Goal: Information Seeking & Learning: Find specific fact

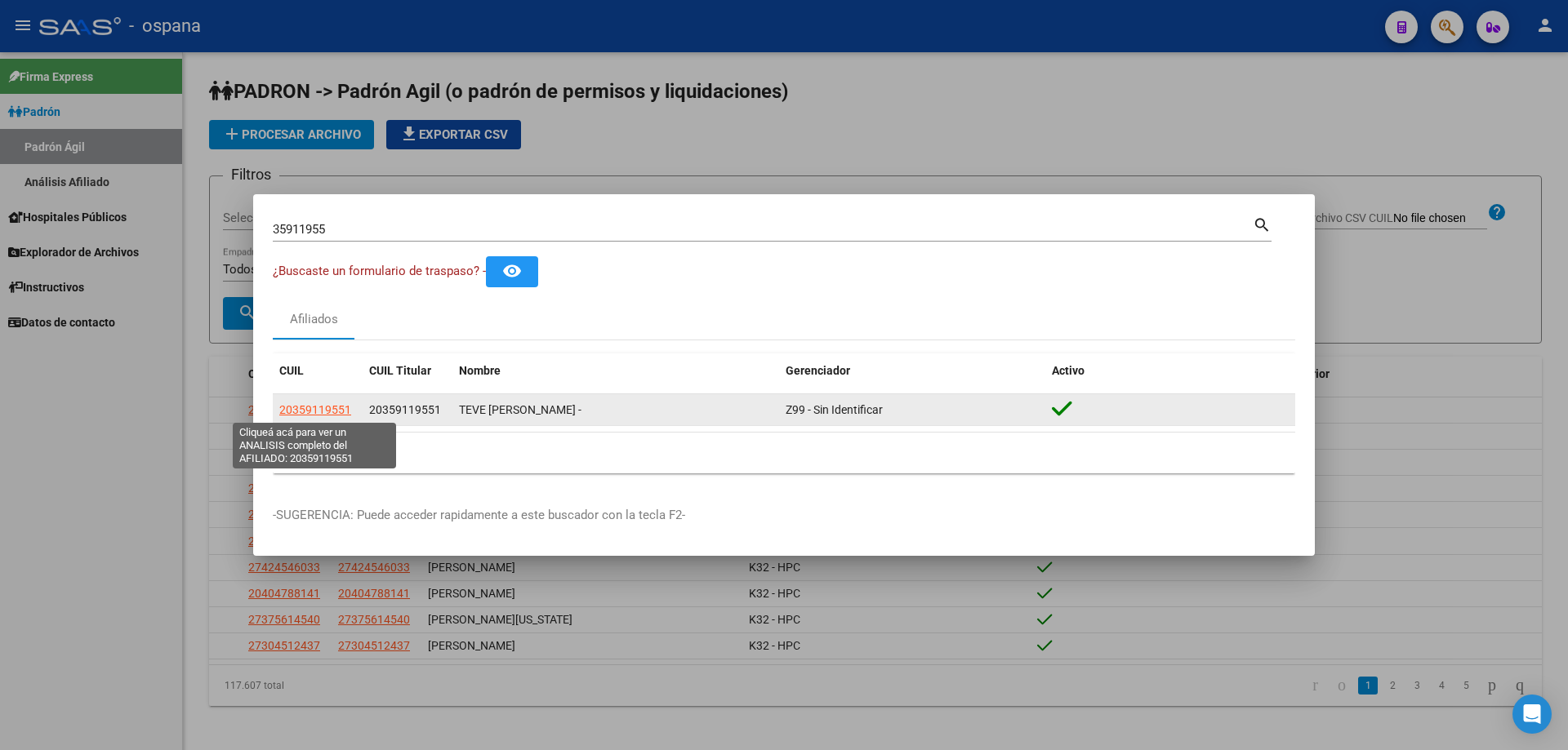
click at [306, 416] on span "20359119551" at bounding box center [315, 410] width 71 height 13
type textarea "20359119551"
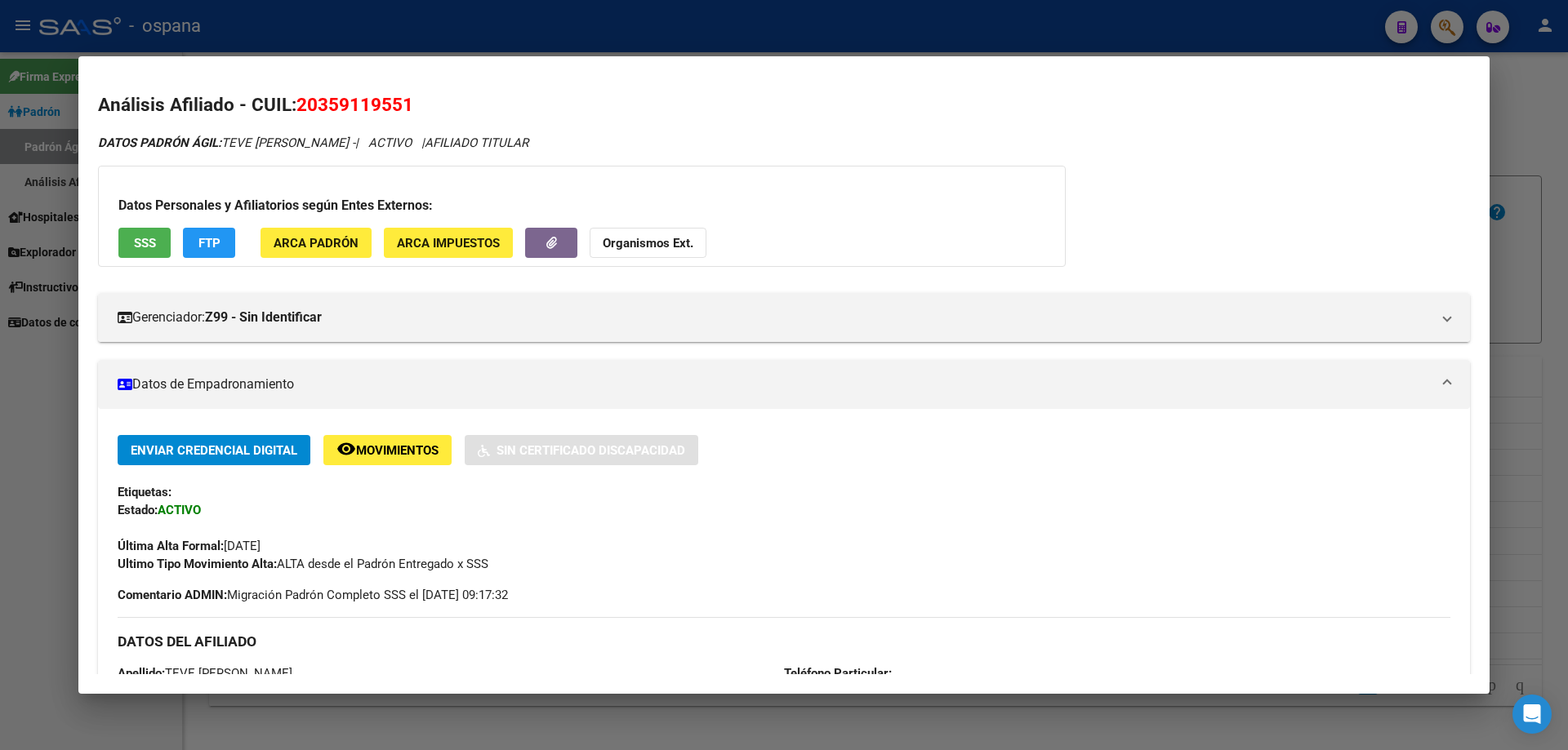
click at [141, 245] on span "SSS" at bounding box center [145, 243] width 22 height 15
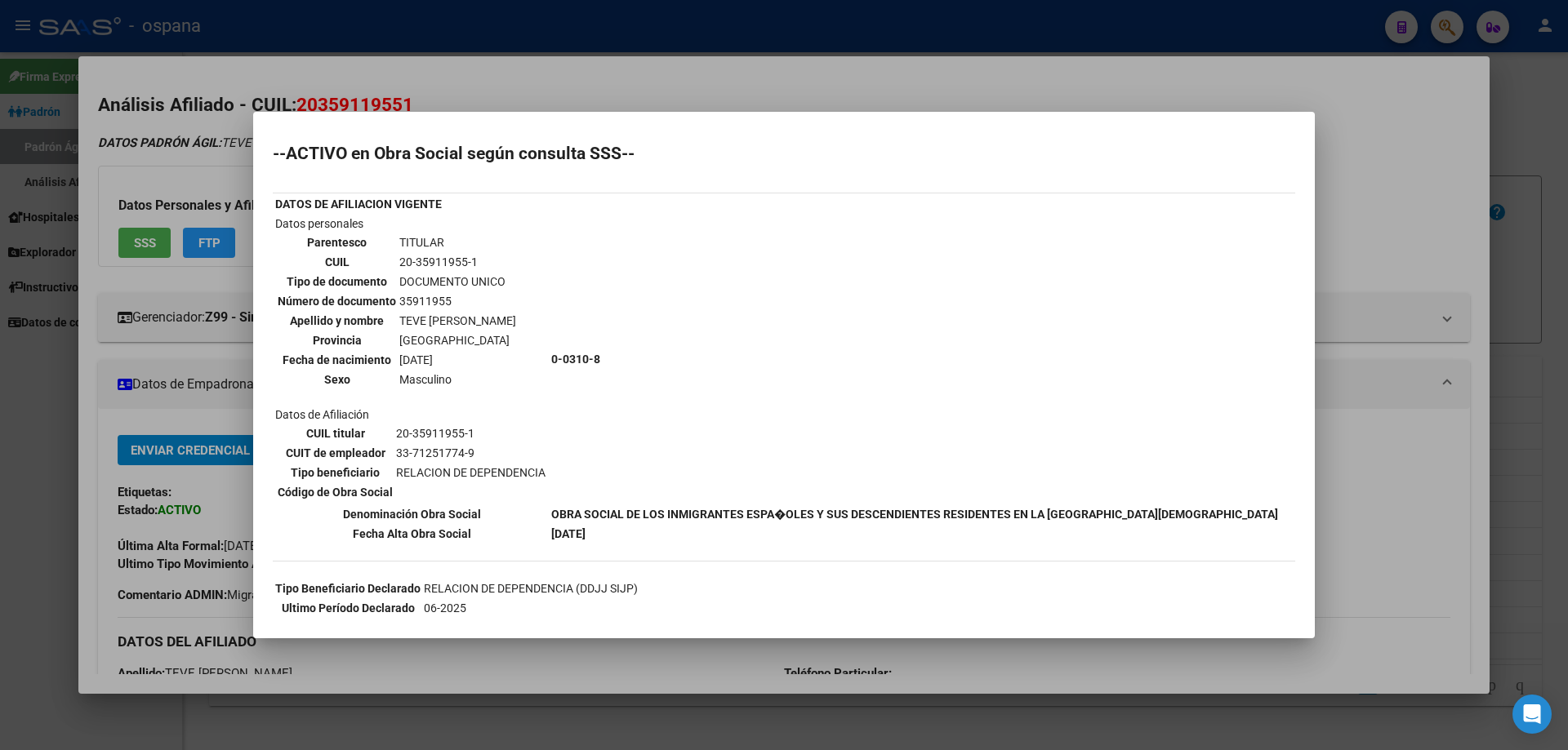
click at [481, 312] on td "TEVE [PERSON_NAME]" at bounding box center [458, 321] width 118 height 18
click at [510, 318] on td "TEVE [PERSON_NAME]" at bounding box center [458, 321] width 118 height 18
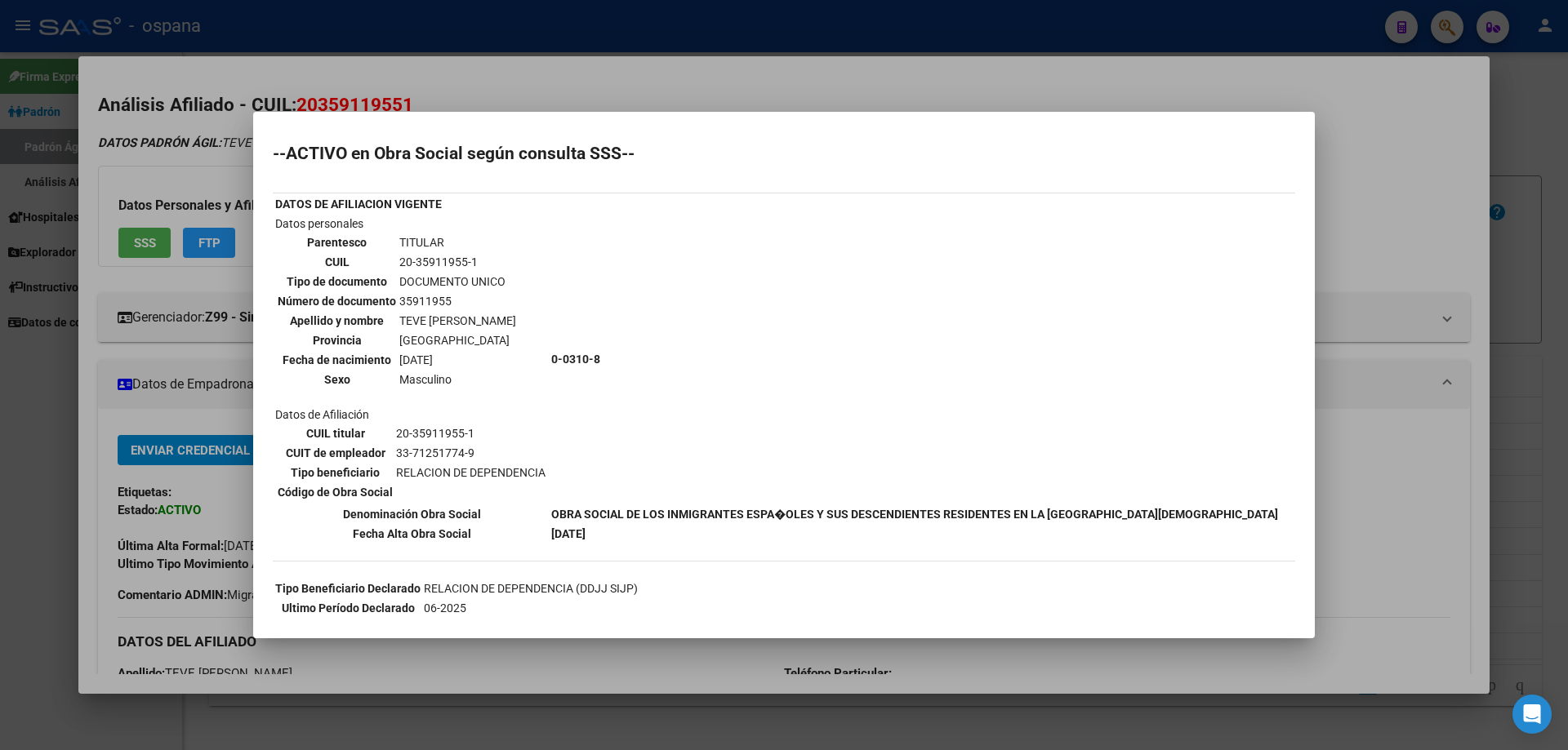
click at [510, 318] on td "TEVE [PERSON_NAME]" at bounding box center [458, 321] width 118 height 18
click at [662, 515] on b "OBRA SOCIAL DE LOS INMIGRANTES ESPA�OLES Y SUS DESCENDIENTES RESIDENTES EN LA […" at bounding box center [915, 514] width 726 height 13
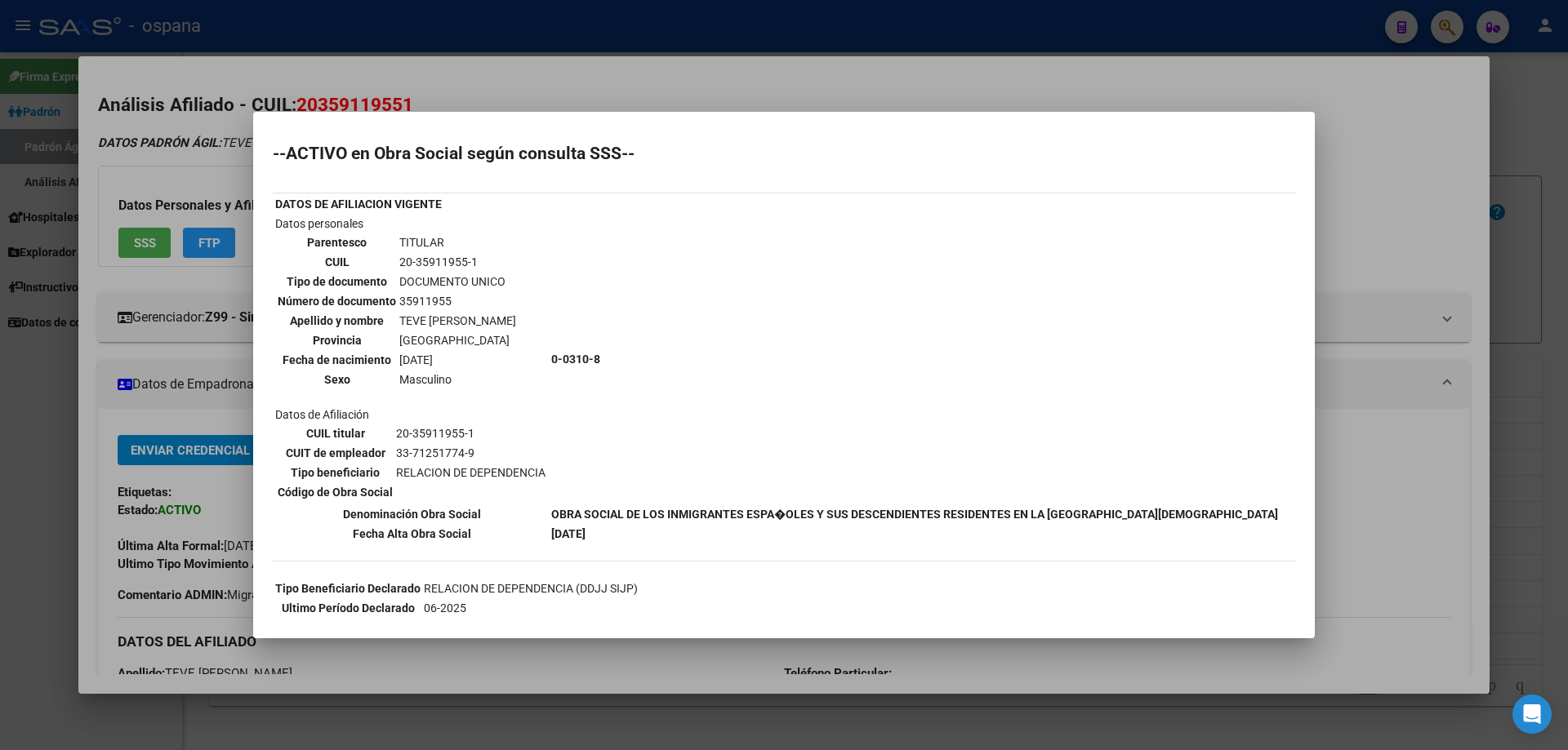
click at [662, 515] on b "OBRA SOCIAL DE LOS INMIGRANTES ESPA�OLES Y SUS DESCENDIENTES RESIDENTES EN LA […" at bounding box center [915, 514] width 726 height 13
click at [627, 391] on td "0-0310-8" at bounding box center [915, 359] width 728 height 289
click at [544, 324] on td "Datos personales Parentesco TITULAR CUIL 20-35911955-1 Tipo de documento DOCUME…" at bounding box center [412, 359] width 274 height 289
click at [541, 330] on td "Datos personales Parentesco TITULAR CUIL 20-35911955-1 Tipo de documento DOCUME…" at bounding box center [412, 359] width 274 height 289
click at [1567, 194] on div at bounding box center [784, 375] width 1568 height 750
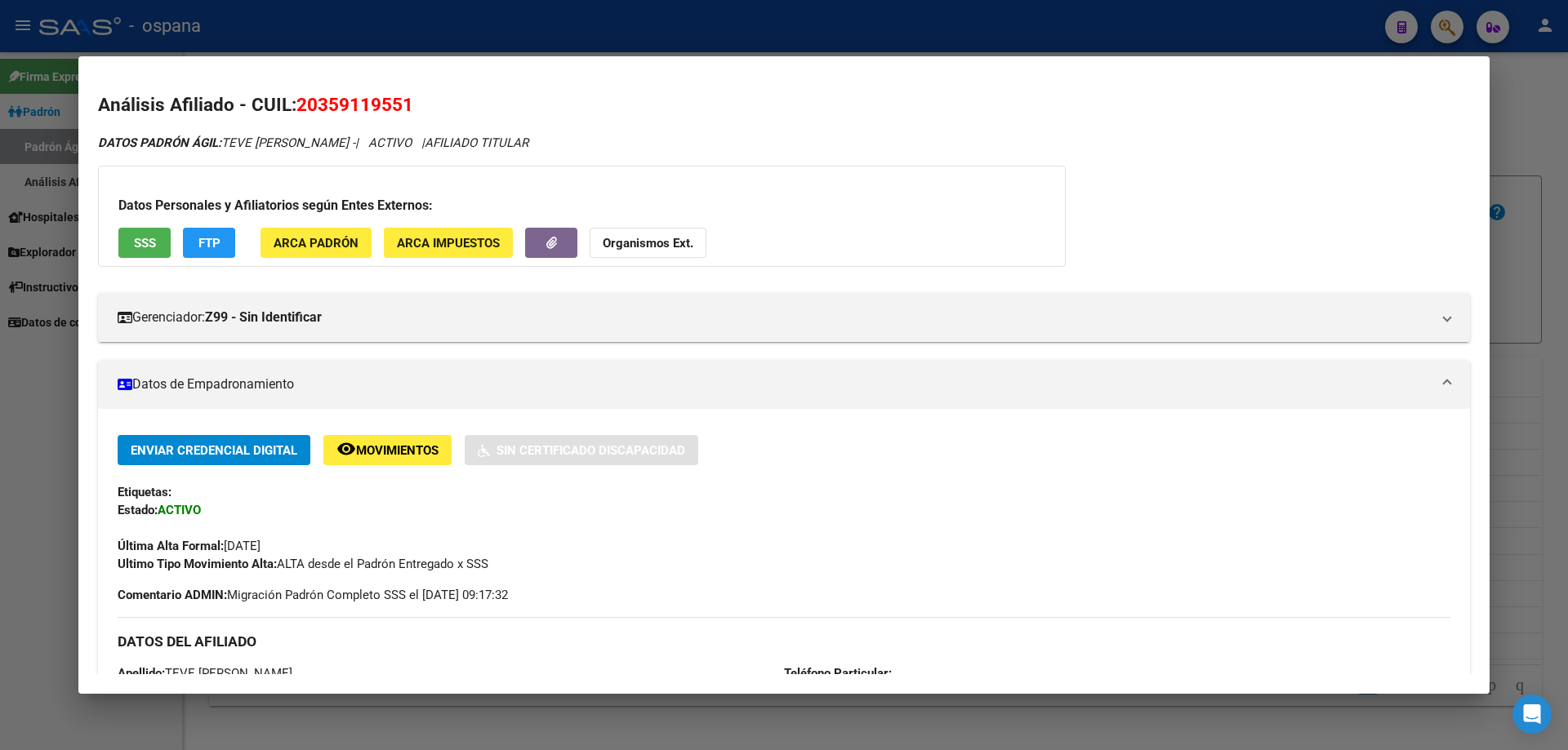
click at [1567, 194] on div at bounding box center [784, 375] width 1568 height 750
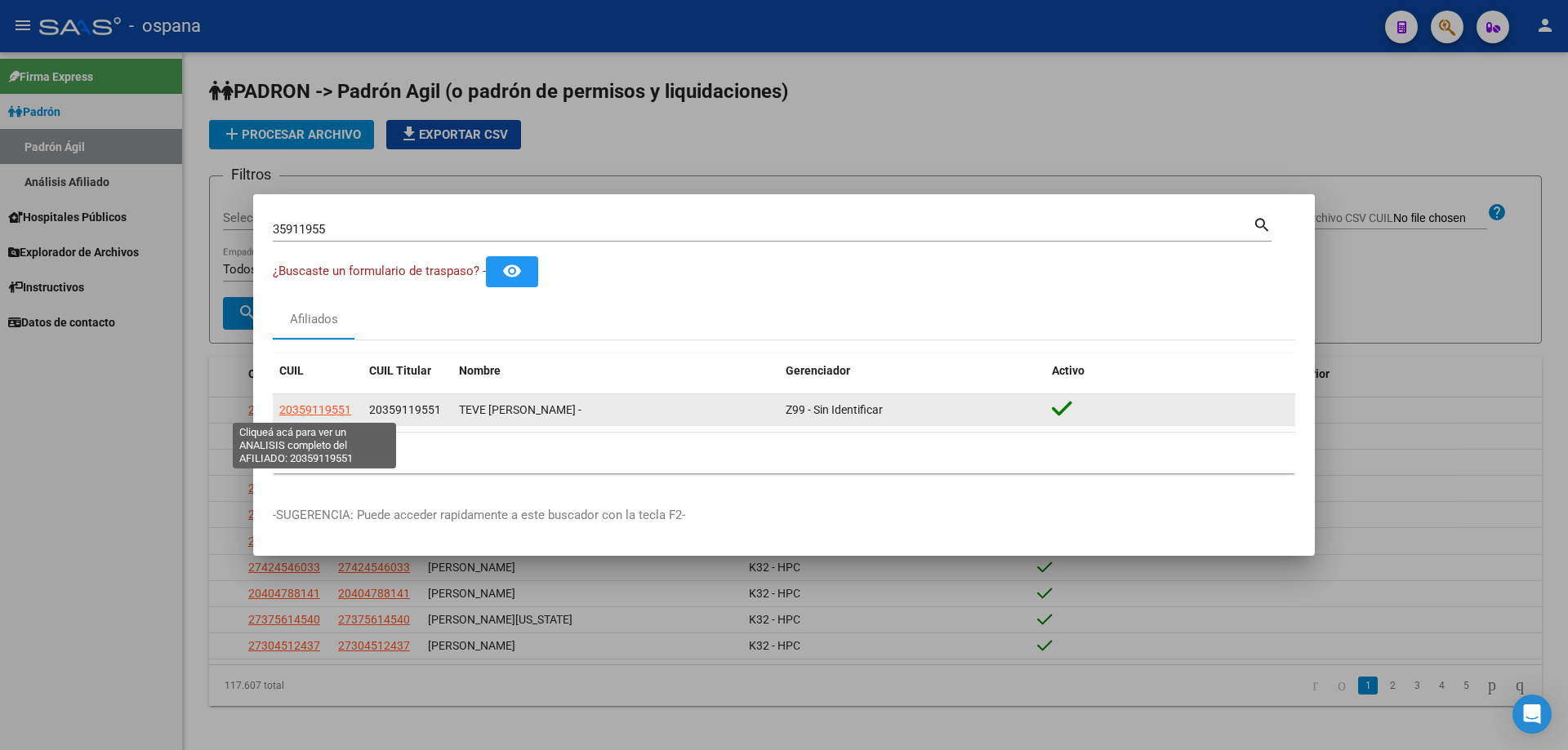
click at [318, 403] on span "20359119551" at bounding box center [315, 410] width 71 height 13
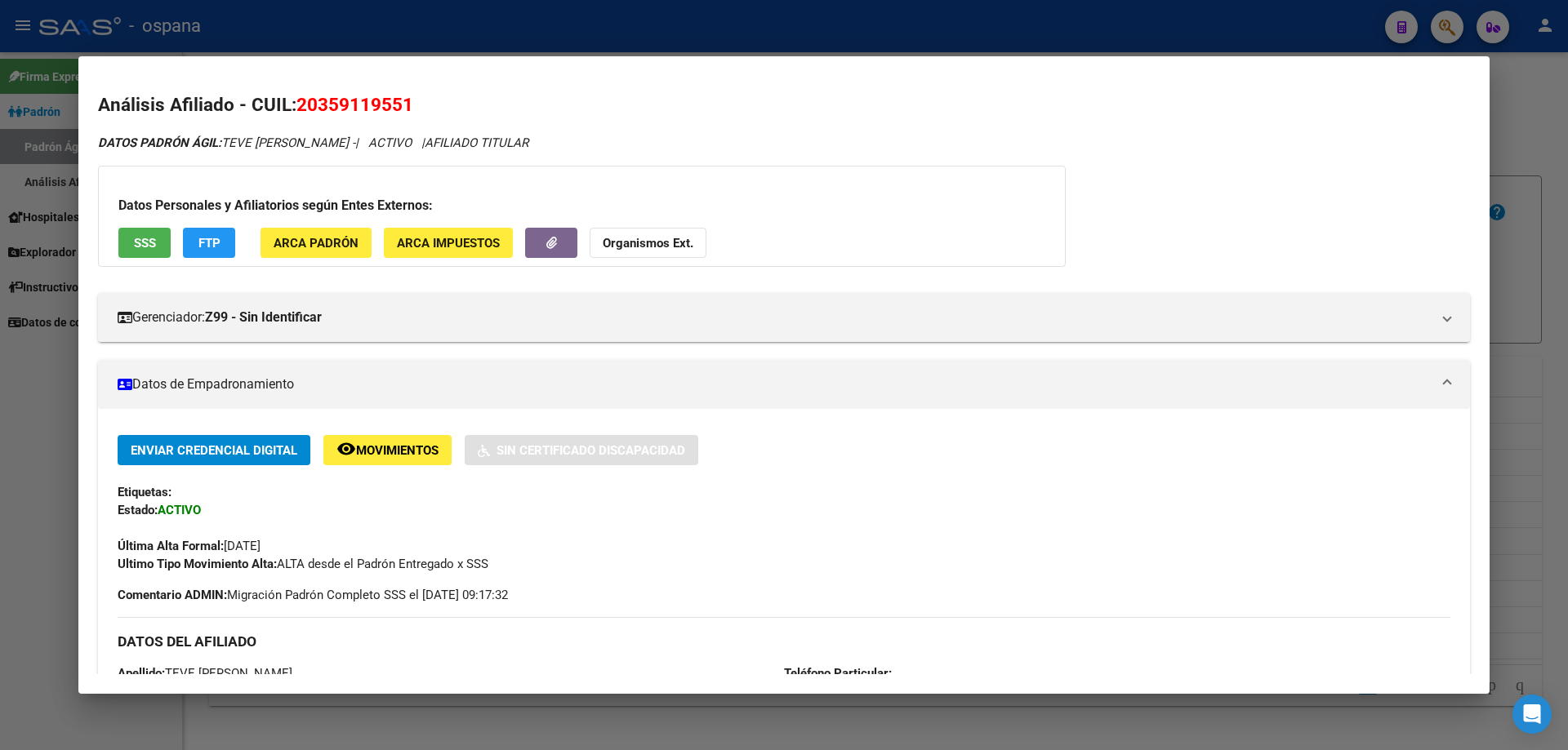
click at [759, 418] on div "Enviar Credencial Digital remove_red_eye Movimientos Sin Certificado Discapacid…" at bounding box center [783, 738] width 1372 height 658
click at [145, 228] on button "SSS" at bounding box center [145, 242] width 53 height 30
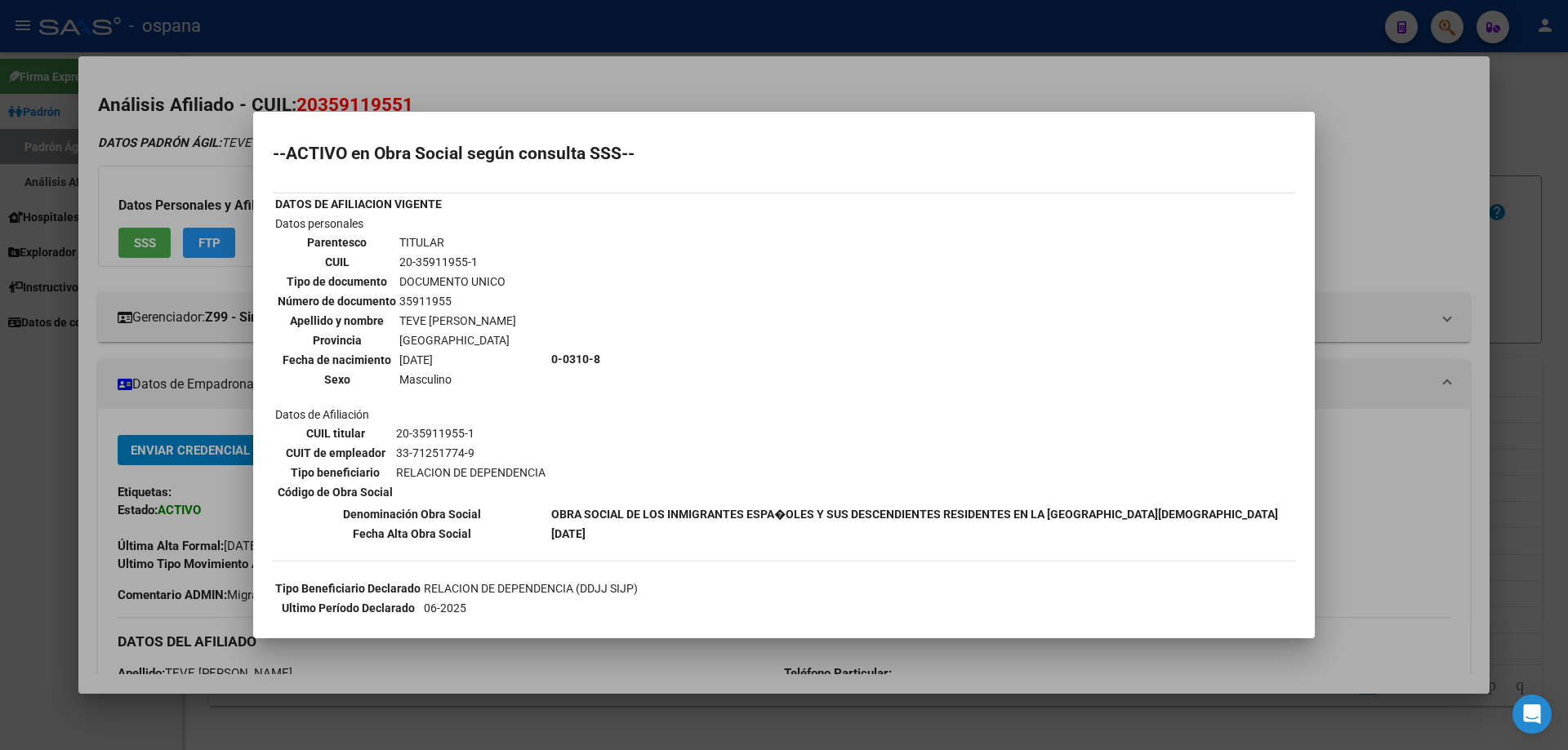
drag, startPoint x: 392, startPoint y: 312, endPoint x: 588, endPoint y: 338, distance: 197.7
click at [588, 338] on tr "Datos personales Parentesco TITULAR CUIL 20-35911955-1 Tipo de documento DOCUME…" at bounding box center [777, 359] width 1004 height 289
click at [506, 312] on td "TEVE [PERSON_NAME]" at bounding box center [458, 321] width 118 height 18
click at [513, 319] on td "TEVE [PERSON_NAME]" at bounding box center [458, 321] width 118 height 18
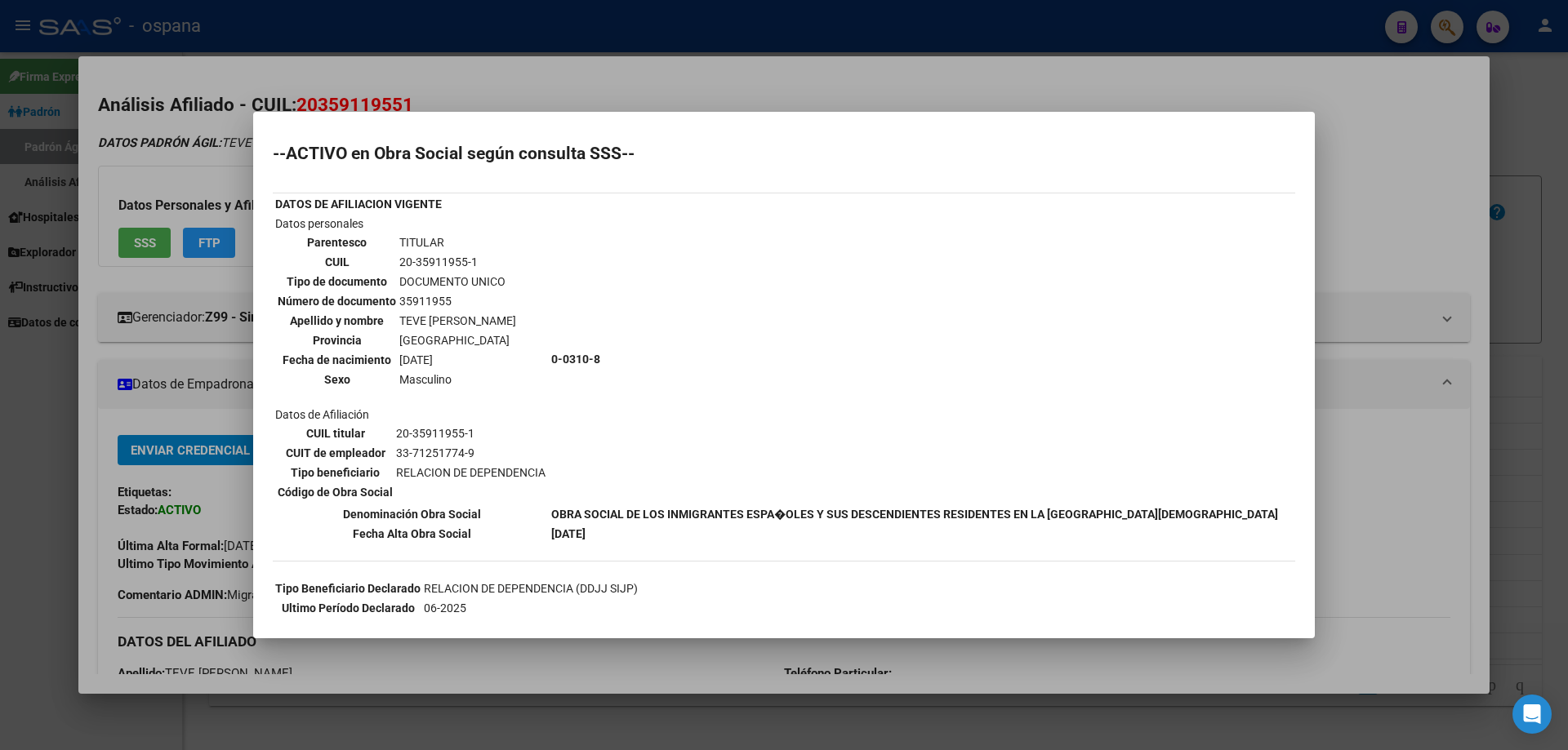
click at [513, 319] on td "TEVE [PERSON_NAME]" at bounding box center [458, 321] width 118 height 18
click at [558, 439] on td "0-0310-8" at bounding box center [915, 359] width 728 height 289
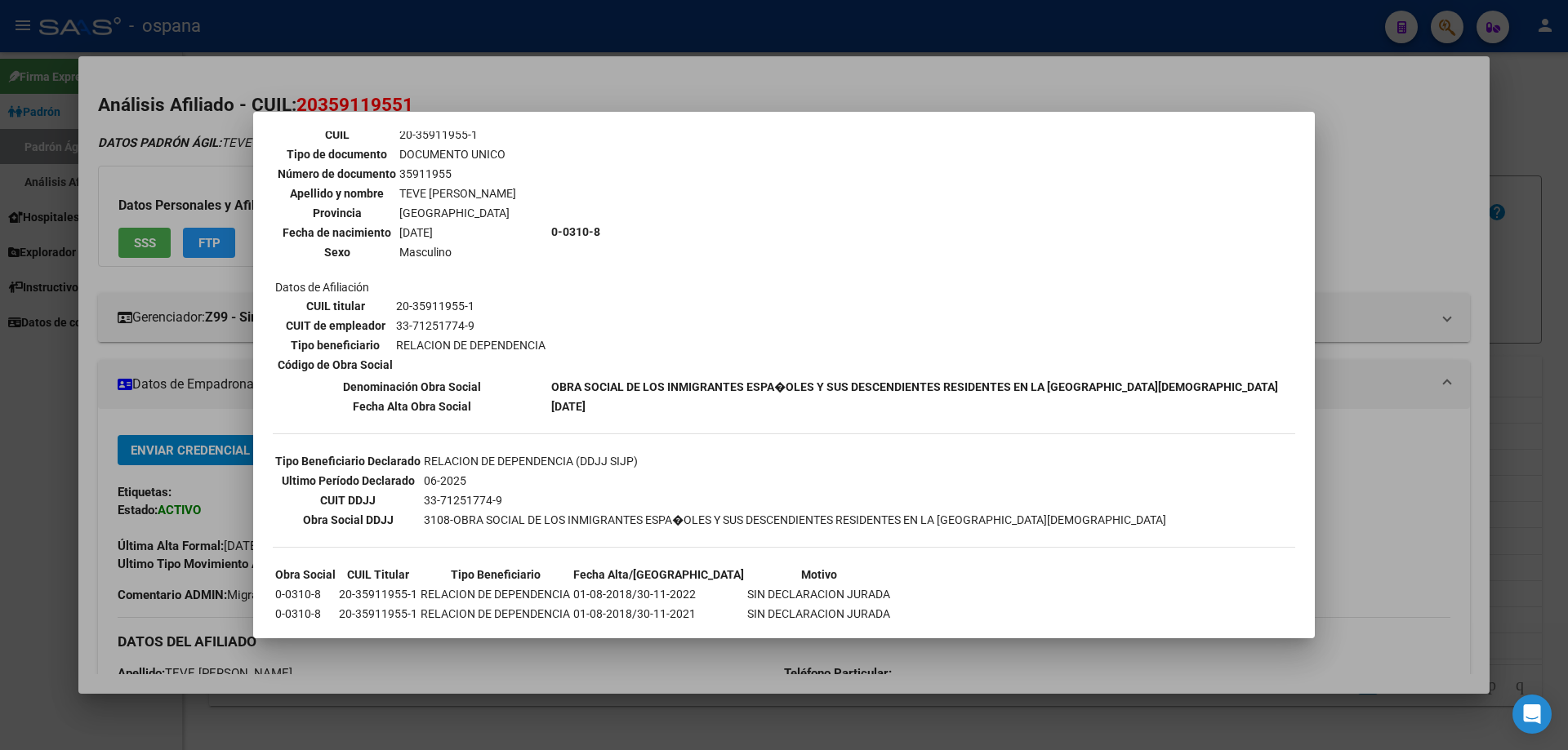
scroll to position [205, 0]
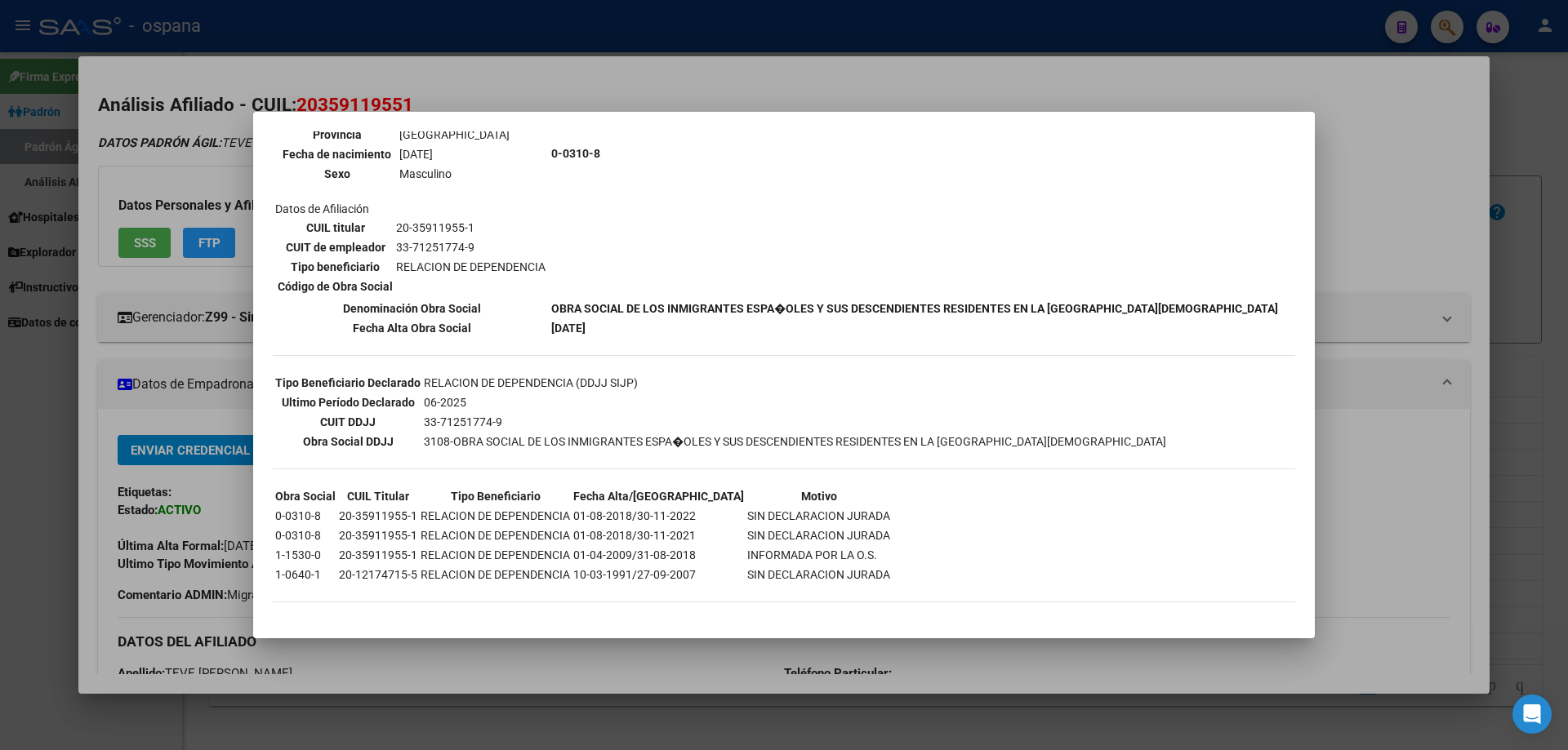
click at [187, 160] on div at bounding box center [784, 375] width 1568 height 750
